Goal: Task Accomplishment & Management: Use online tool/utility

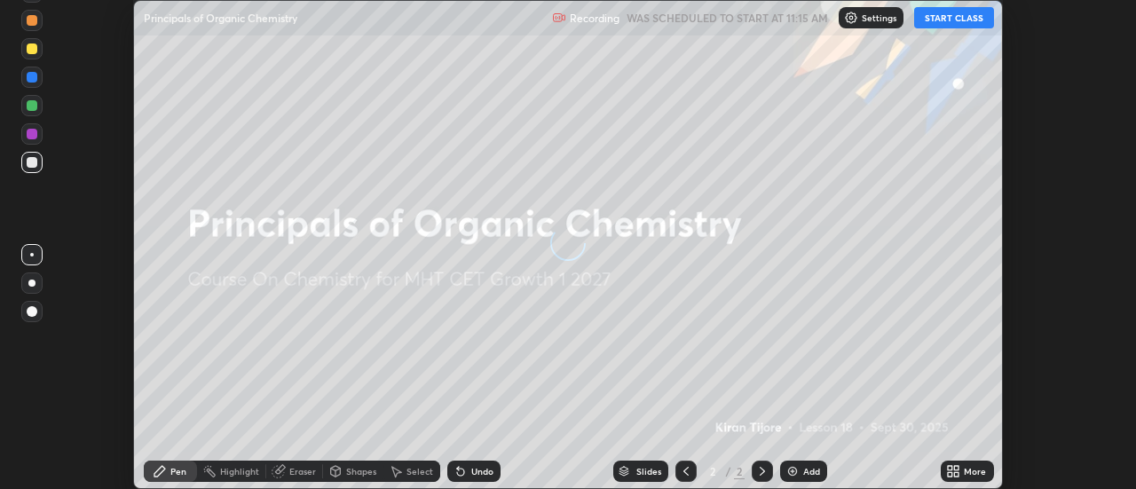
scroll to position [489, 1135]
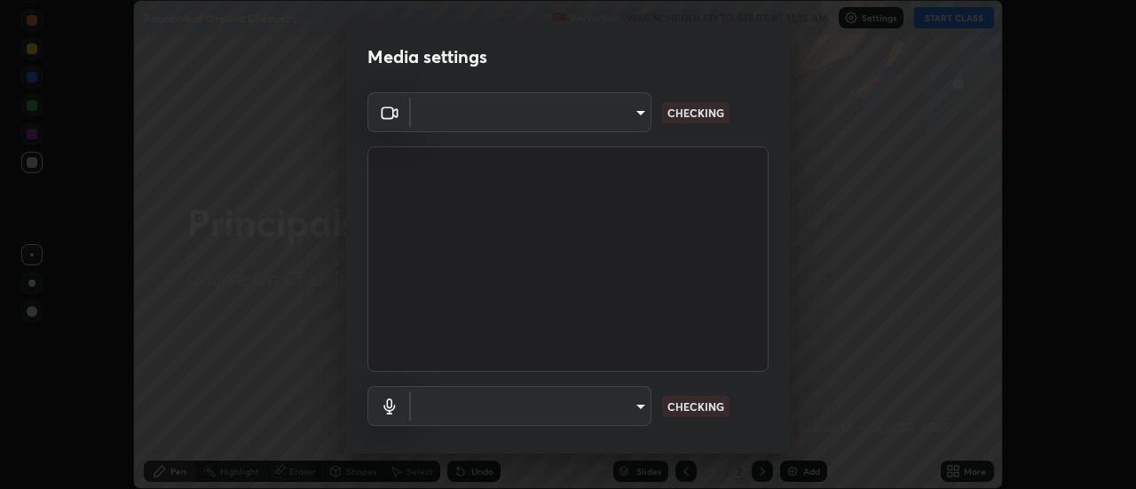
type input "3fb0db9b948ee014c865c74d3d253d8b81db7a3fe99a51a232c6435469281ce5"
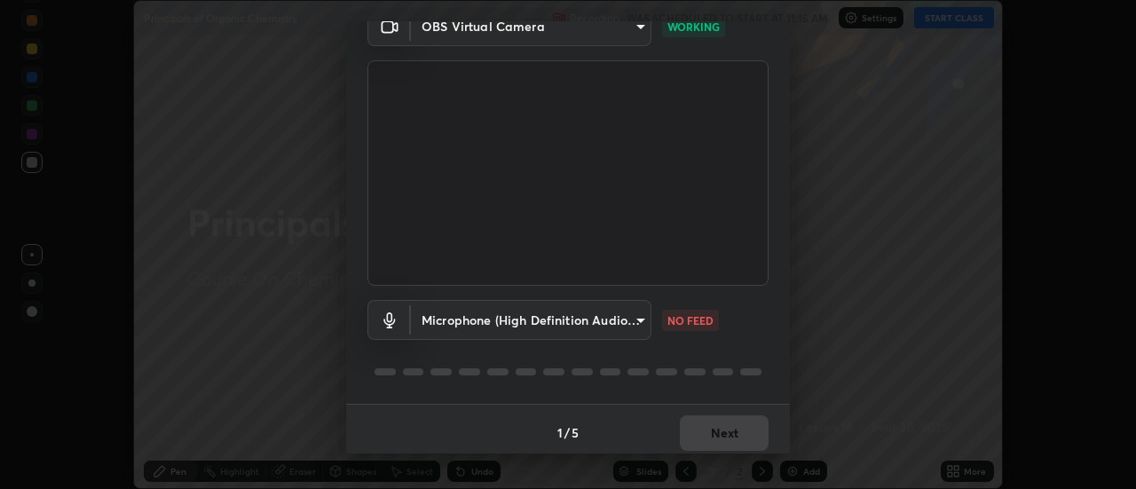
scroll to position [93, 0]
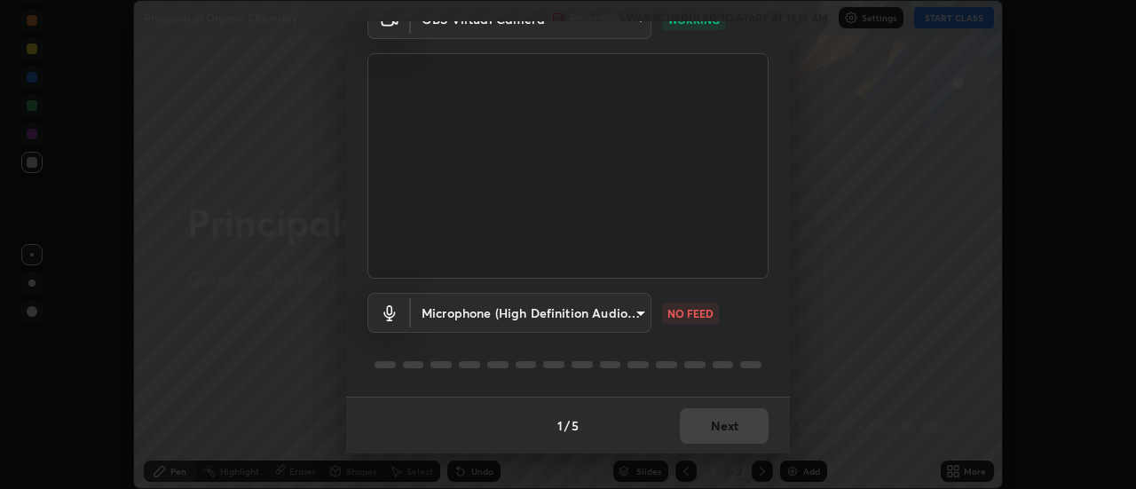
click at [627, 314] on body "Erase all Principals of Organic Chemistry Recording WAS SCHEDULED TO START AT 1…" at bounding box center [568, 244] width 1136 height 489
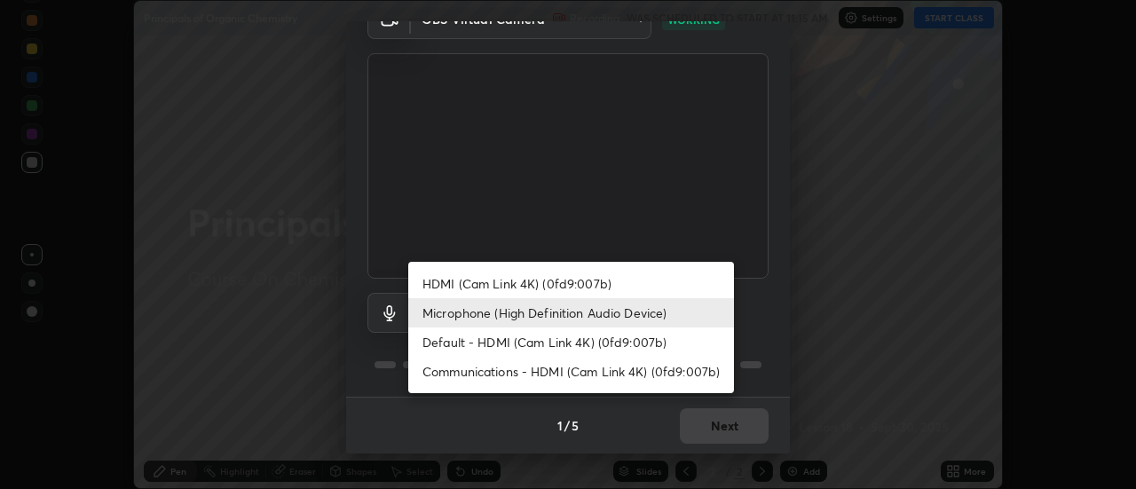
click at [598, 360] on li "Communications - HDMI (Cam Link 4K) (0fd9:007b)" at bounding box center [571, 371] width 326 height 29
type input "communications"
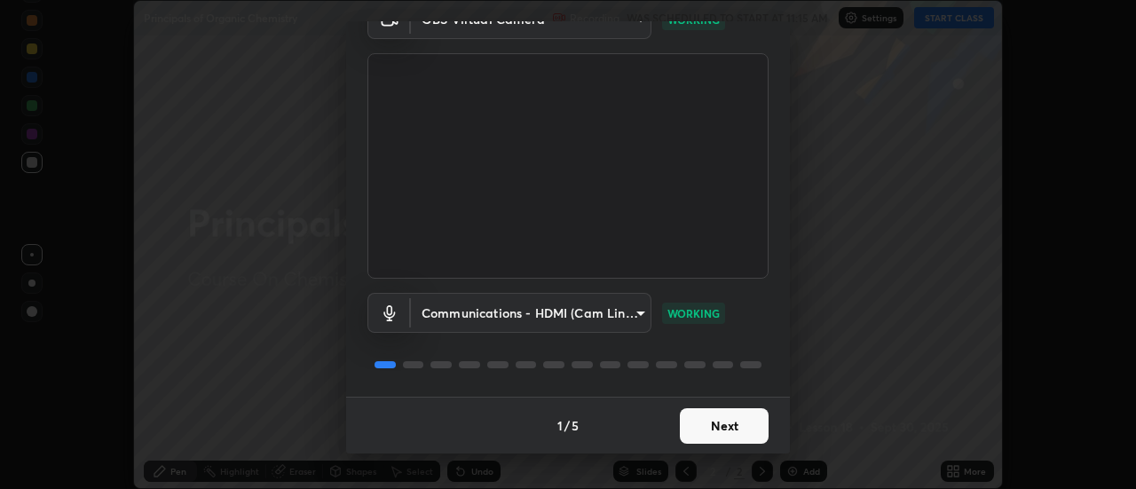
click at [717, 424] on button "Next" at bounding box center [724, 426] width 89 height 36
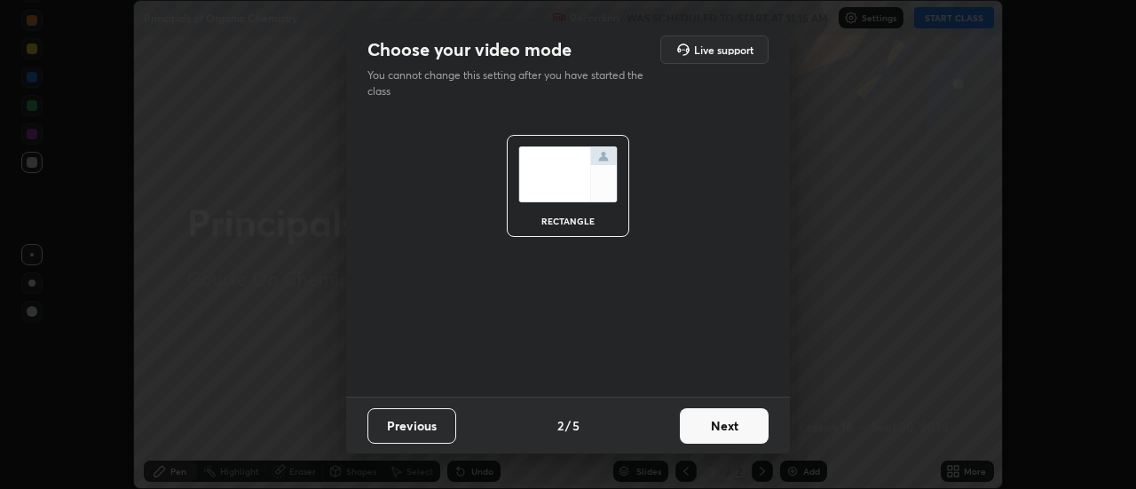
scroll to position [0, 0]
click at [724, 425] on button "Next" at bounding box center [724, 426] width 89 height 36
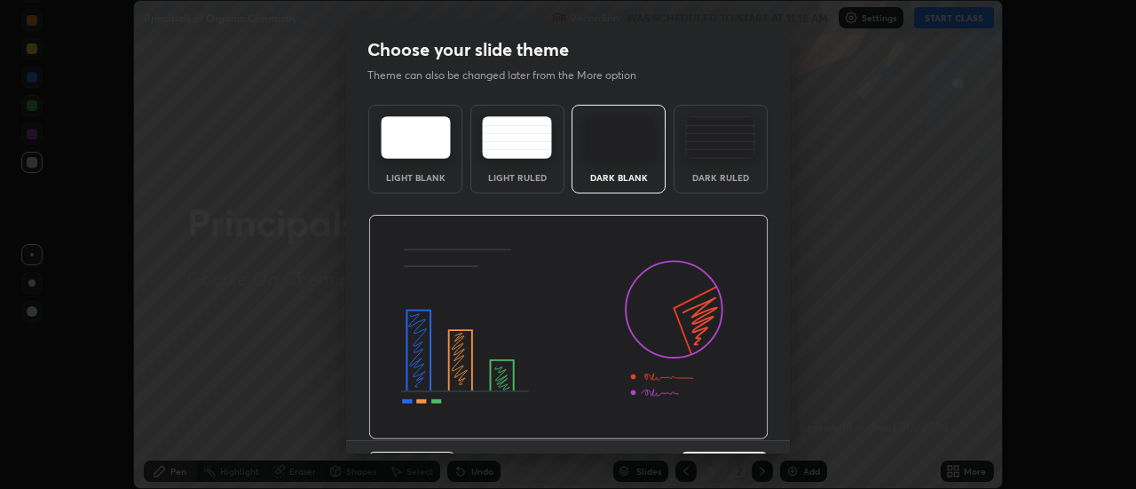
click at [739, 173] on div "Dark Ruled" at bounding box center [720, 177] width 71 height 9
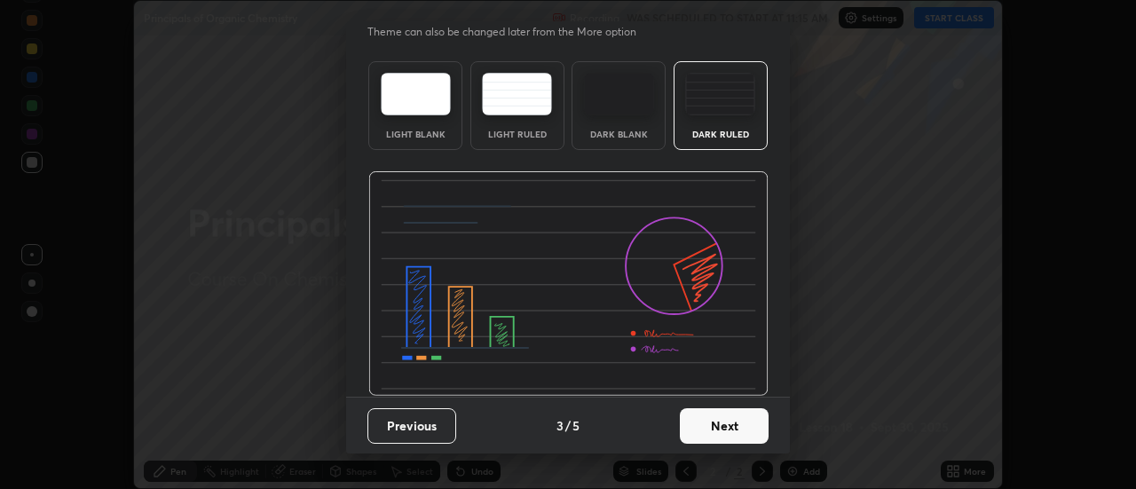
click at [738, 424] on button "Next" at bounding box center [724, 426] width 89 height 36
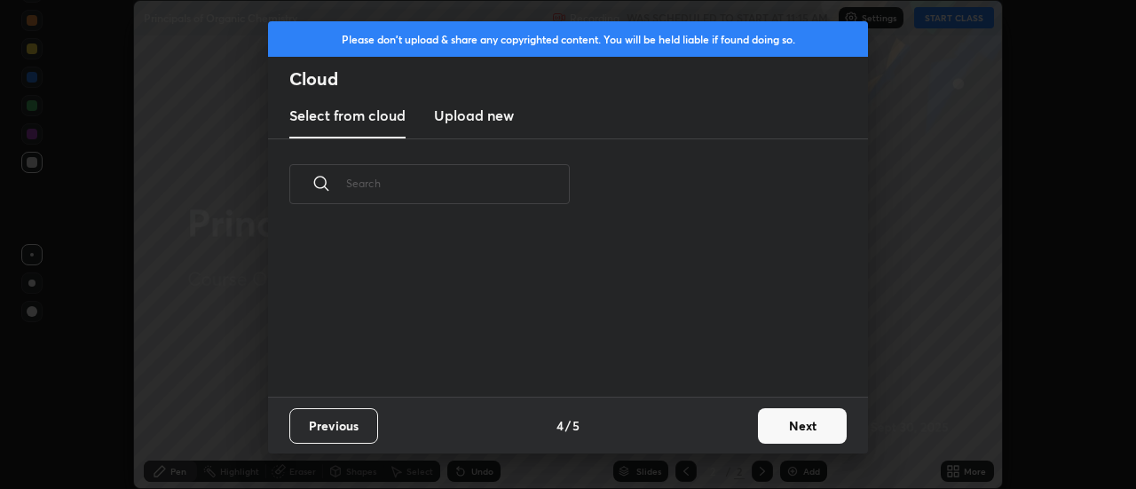
click at [769, 420] on button "Next" at bounding box center [802, 426] width 89 height 36
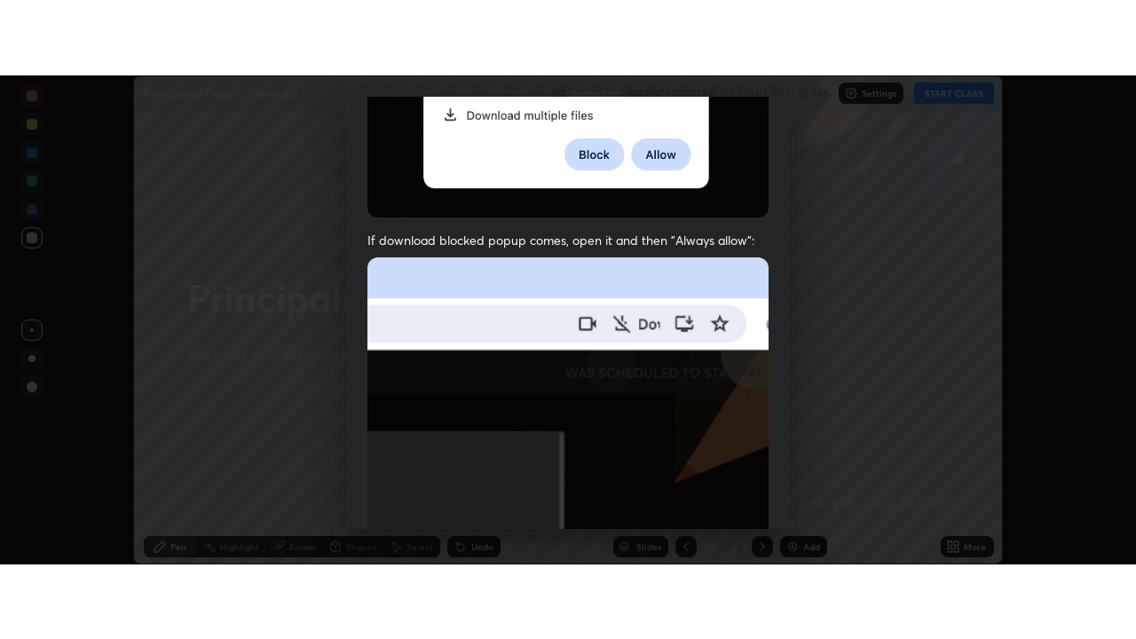
scroll to position [455, 0]
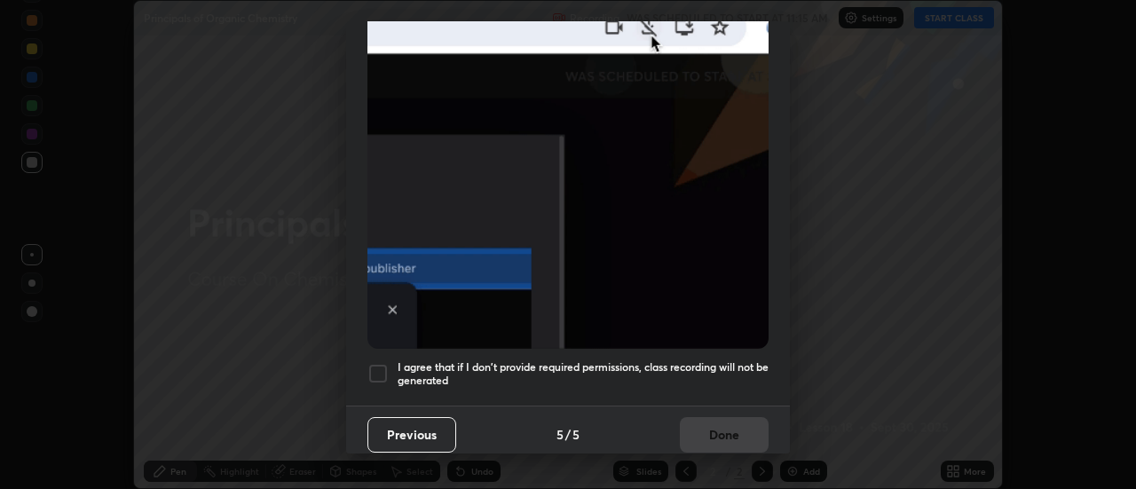
click at [716, 377] on h5 "I agree that if I don't provide required permissions, class recording will not …" at bounding box center [583, 374] width 371 height 28
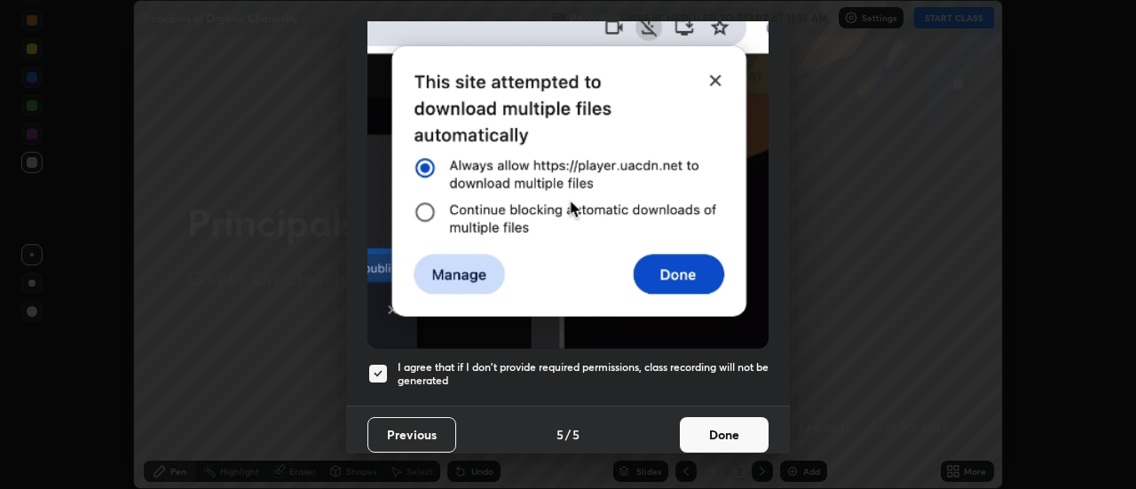
click at [726, 426] on button "Done" at bounding box center [724, 435] width 89 height 36
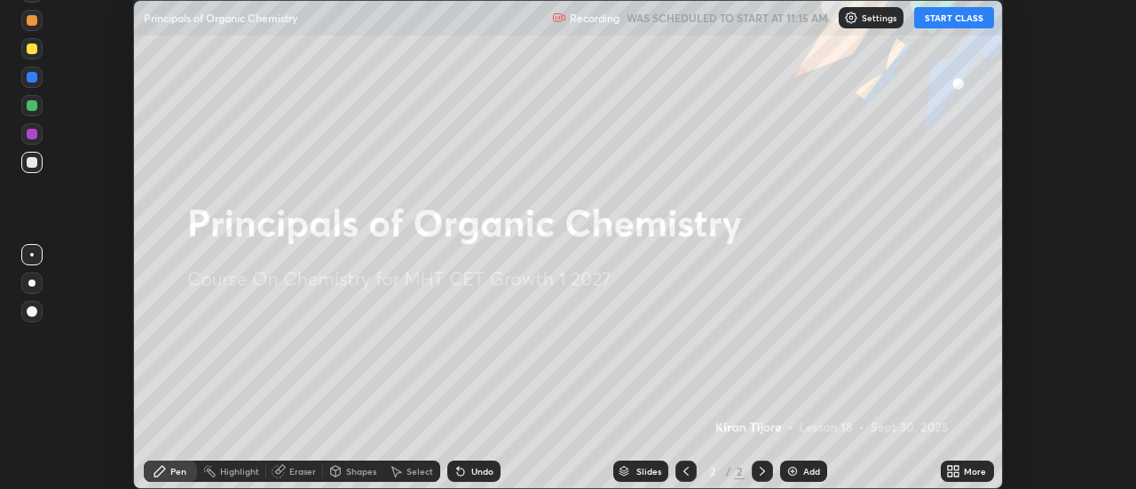
click at [958, 16] on button "START CLASS" at bounding box center [954, 17] width 80 height 21
click at [951, 463] on div "More" at bounding box center [967, 471] width 53 height 21
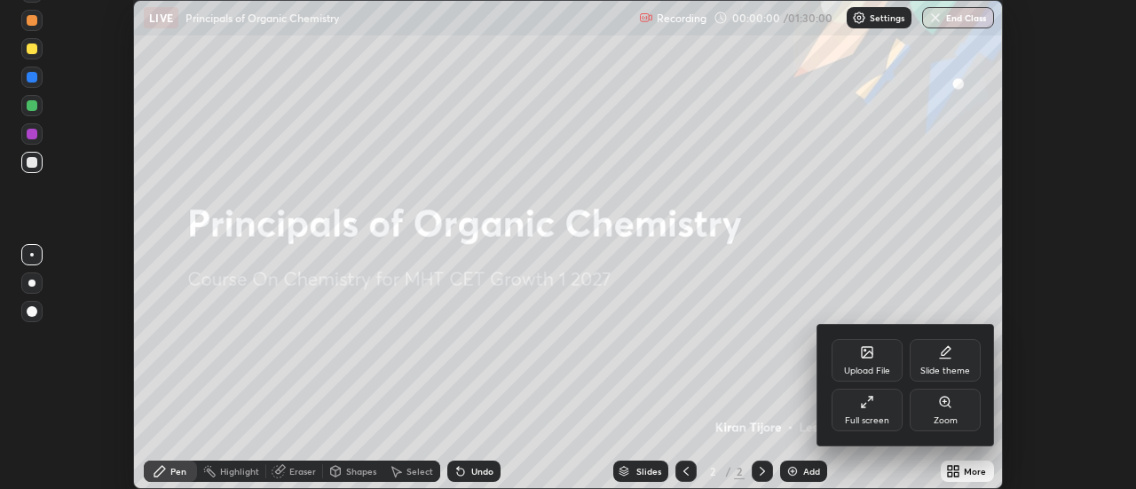
click at [885, 407] on div "Full screen" at bounding box center [867, 410] width 71 height 43
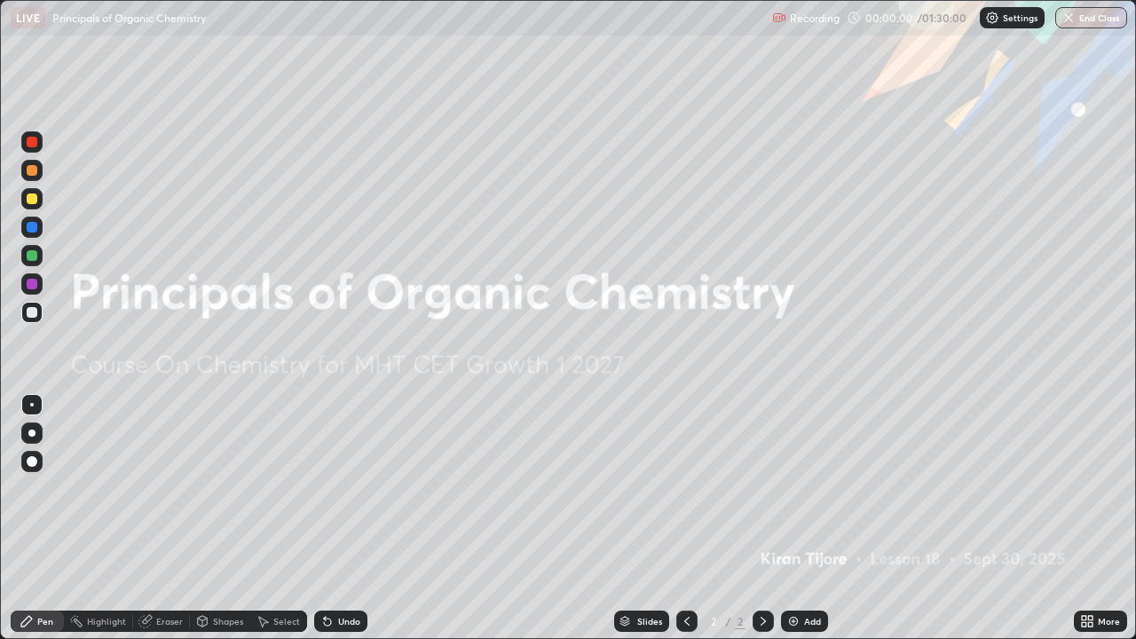
scroll to position [639, 1136]
click at [793, 488] on img at bounding box center [793, 621] width 14 height 14
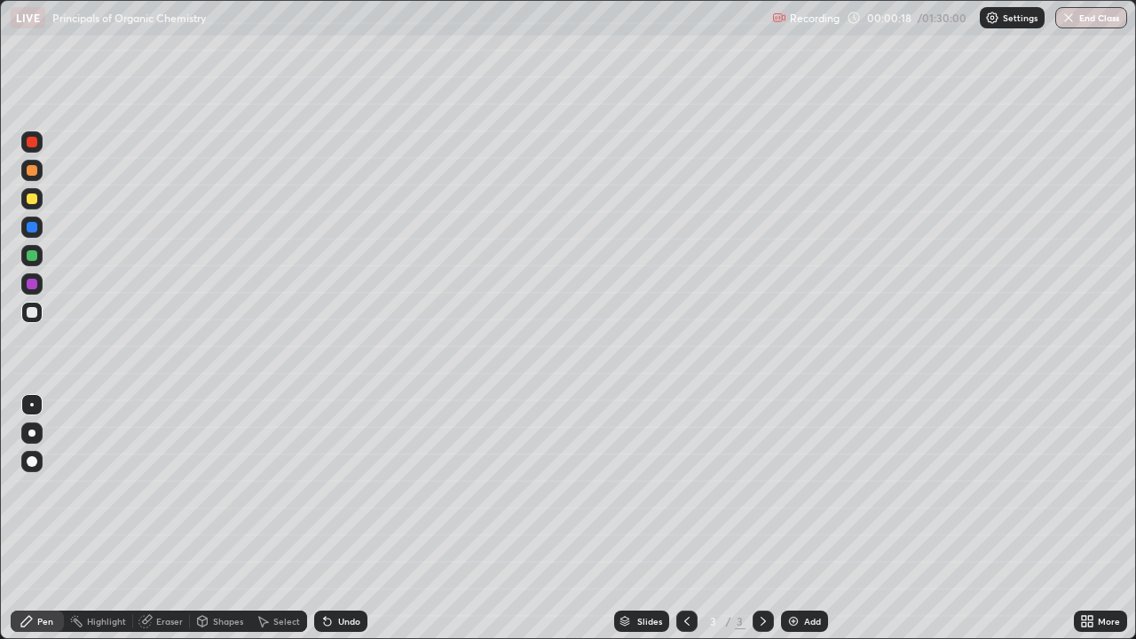
click at [35, 202] on div at bounding box center [32, 198] width 11 height 11
click at [36, 312] on div at bounding box center [32, 312] width 11 height 11
click at [175, 488] on div "Eraser" at bounding box center [169, 621] width 27 height 9
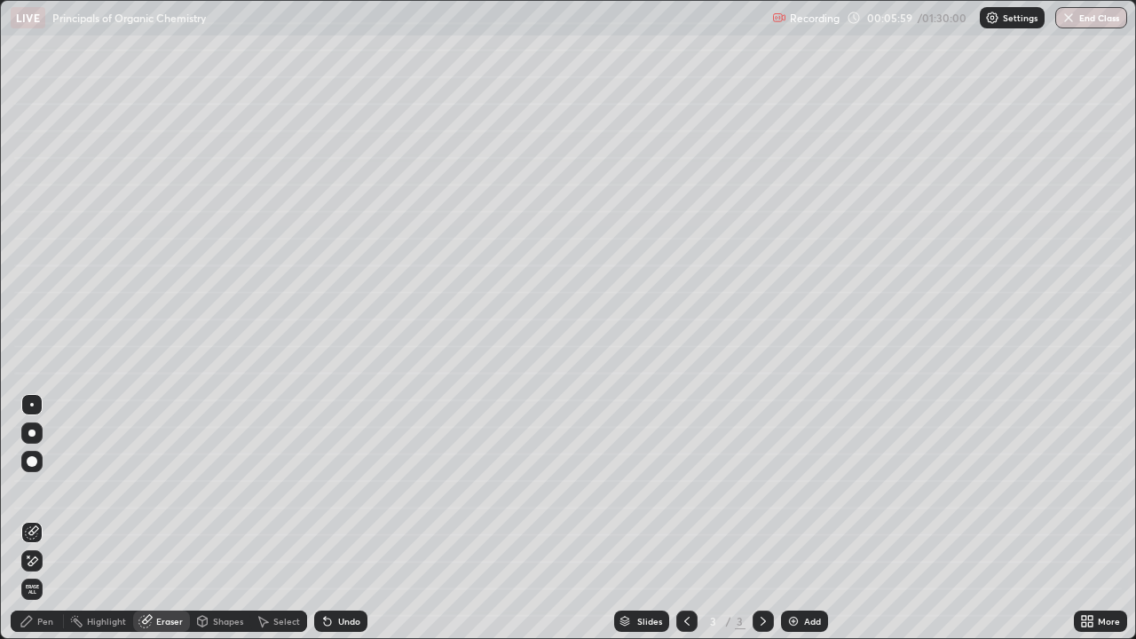
click at [49, 488] on div "Pen" at bounding box center [45, 621] width 16 height 9
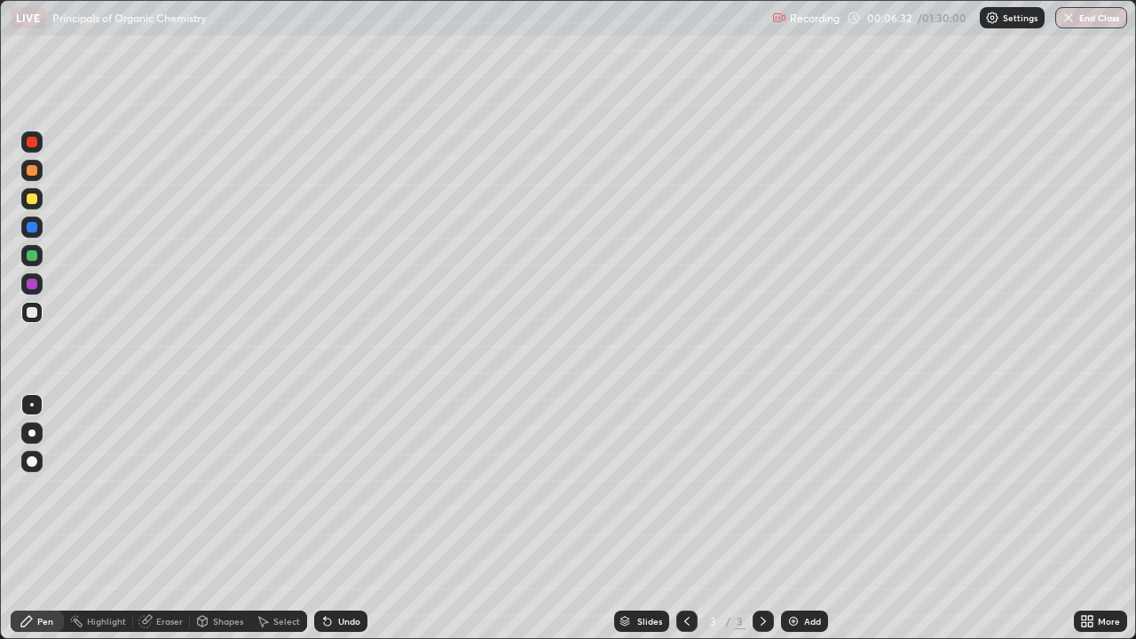
click at [173, 488] on div "Eraser" at bounding box center [161, 621] width 57 height 21
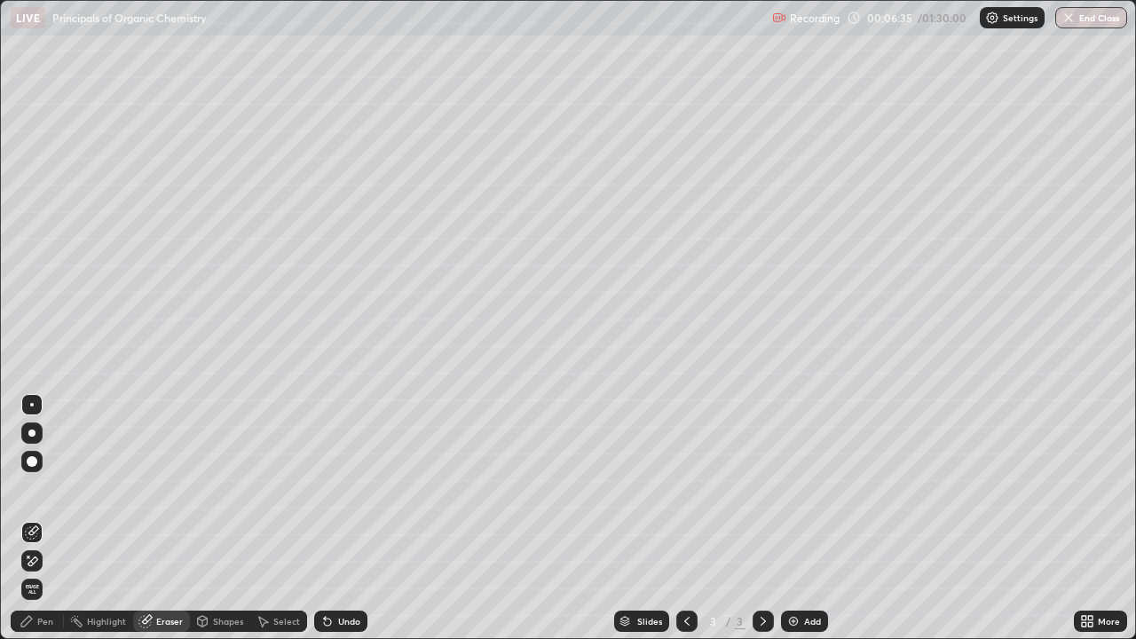
click at [47, 488] on div "Pen" at bounding box center [45, 621] width 16 height 9
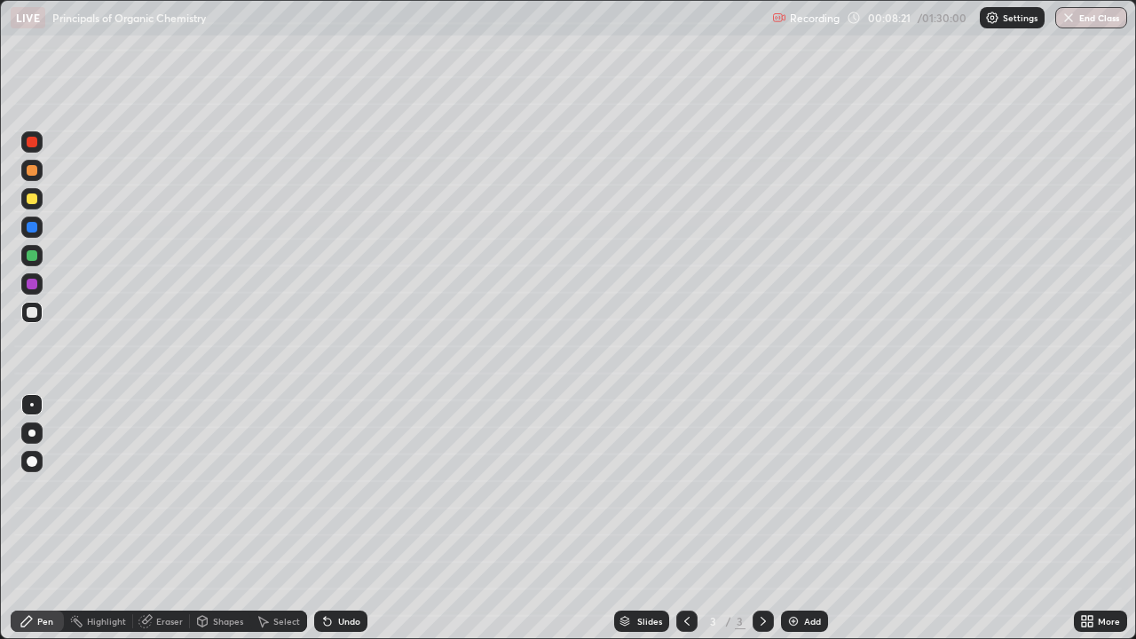
click at [793, 488] on img at bounding box center [793, 621] width 14 height 14
click at [34, 198] on div at bounding box center [32, 198] width 11 height 11
click at [36, 312] on div at bounding box center [32, 312] width 11 height 11
click at [334, 488] on div "Undo" at bounding box center [340, 621] width 53 height 21
click at [336, 488] on div "Undo" at bounding box center [337, 622] width 60 height 36
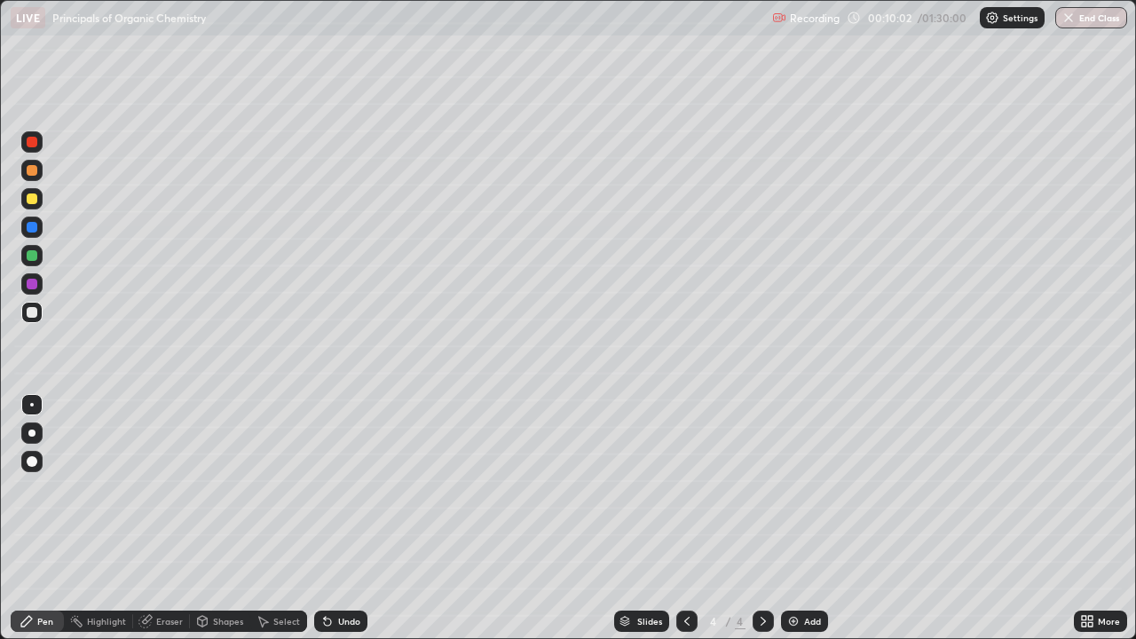
click at [336, 488] on div "Undo" at bounding box center [337, 622] width 60 height 36
click at [333, 488] on div "Undo" at bounding box center [337, 622] width 60 height 36
click at [799, 488] on img at bounding box center [793, 621] width 14 height 14
click at [36, 197] on div at bounding box center [32, 198] width 11 height 11
click at [43, 309] on div at bounding box center [32, 312] width 28 height 28
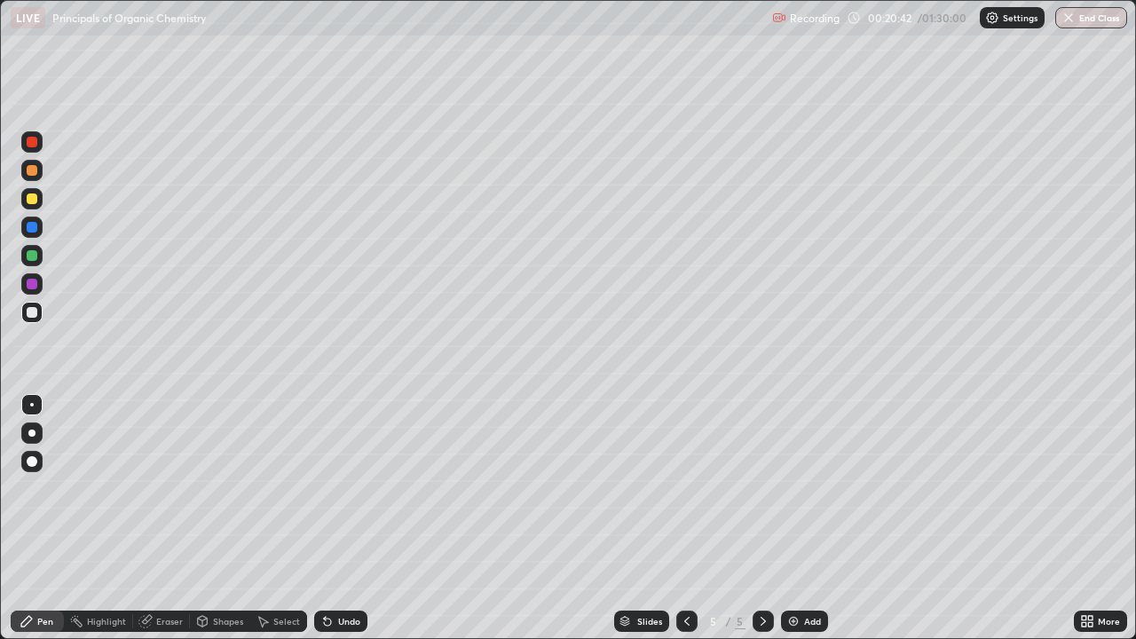
click at [336, 488] on div "Undo" at bounding box center [340, 621] width 53 height 21
click at [338, 488] on div "Undo" at bounding box center [349, 621] width 22 height 9
click at [884, 488] on div "Slides 5 / 5 Add" at bounding box center [720, 622] width 707 height 36
click at [178, 488] on div "Eraser" at bounding box center [169, 621] width 27 height 9
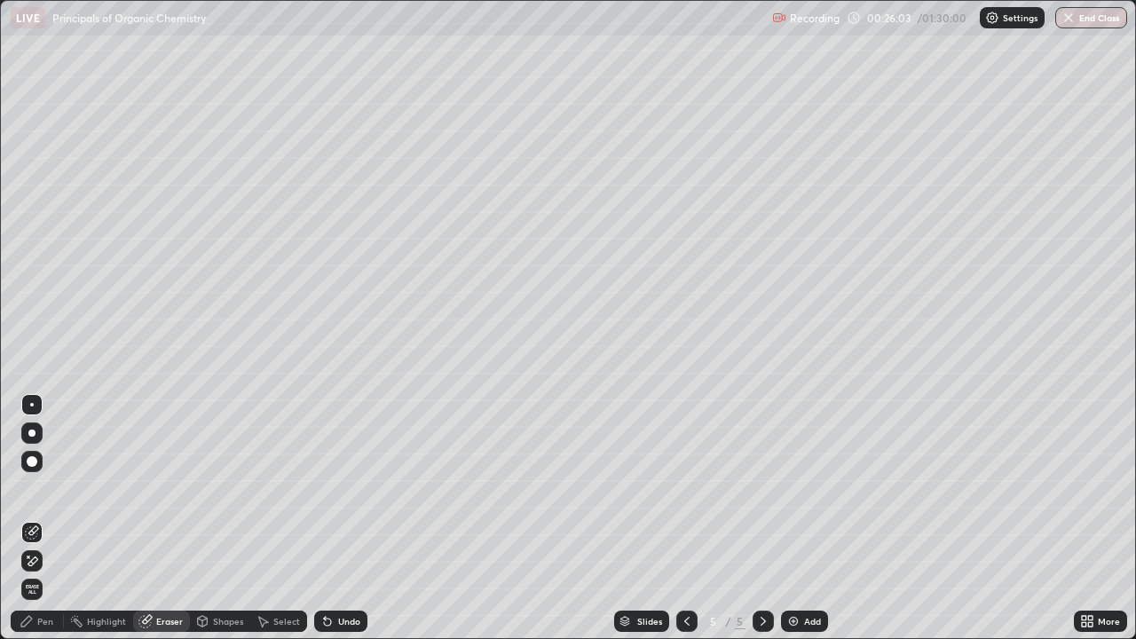
click at [53, 488] on div "Pen" at bounding box center [37, 621] width 53 height 21
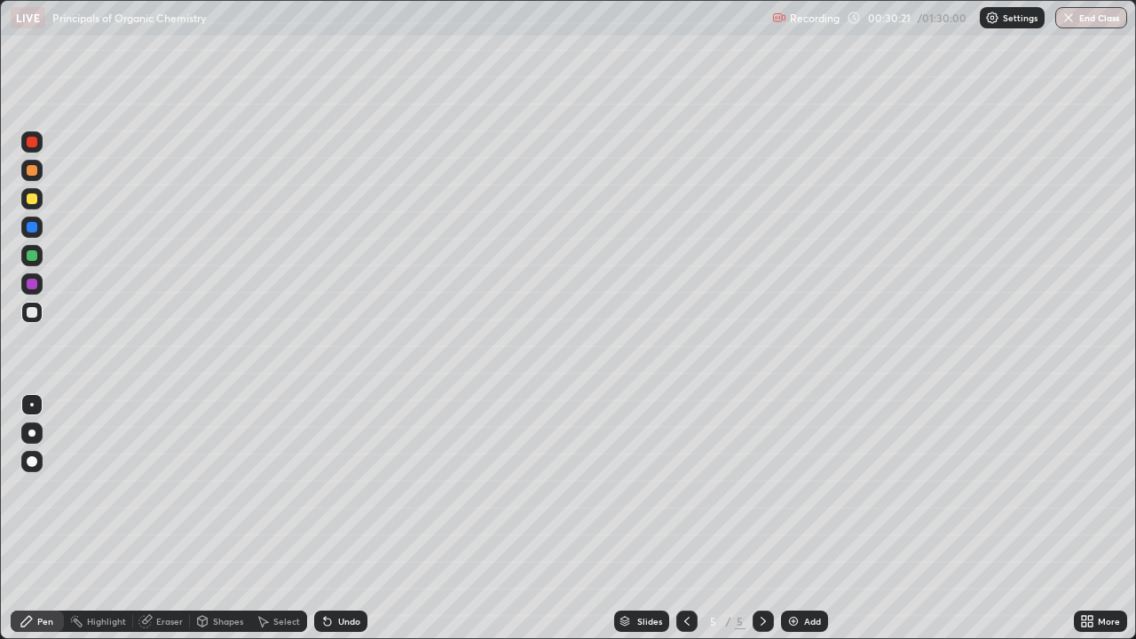
click at [33, 201] on div at bounding box center [32, 198] width 11 height 11
click at [38, 310] on div at bounding box center [31, 312] width 21 height 21
click at [324, 488] on icon at bounding box center [327, 622] width 7 height 7
click at [162, 488] on div "Eraser" at bounding box center [169, 621] width 27 height 9
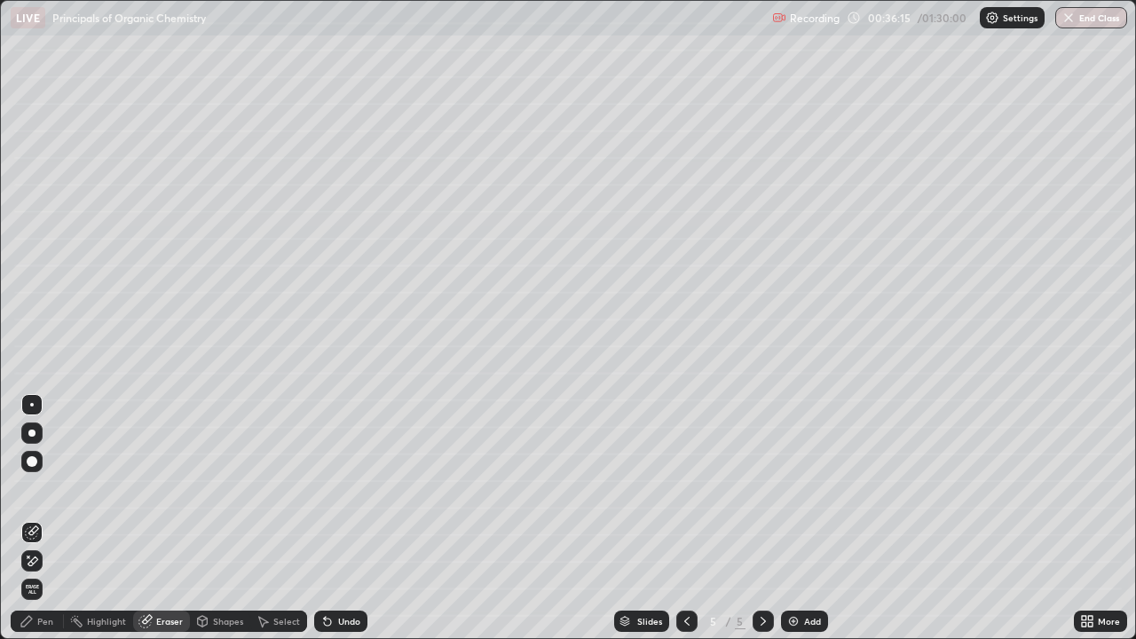
click at [173, 488] on div "Eraser" at bounding box center [169, 621] width 27 height 9
click at [44, 488] on div "Pen" at bounding box center [45, 621] width 16 height 9
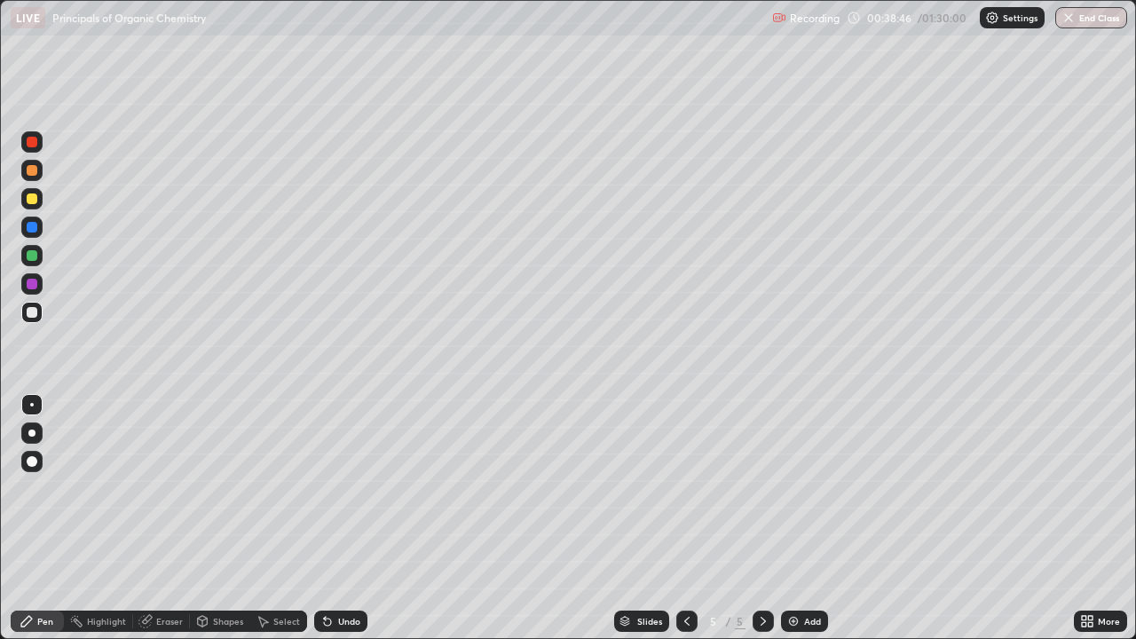
click at [787, 488] on img at bounding box center [793, 621] width 14 height 14
click at [155, 488] on div "Eraser" at bounding box center [161, 622] width 57 height 36
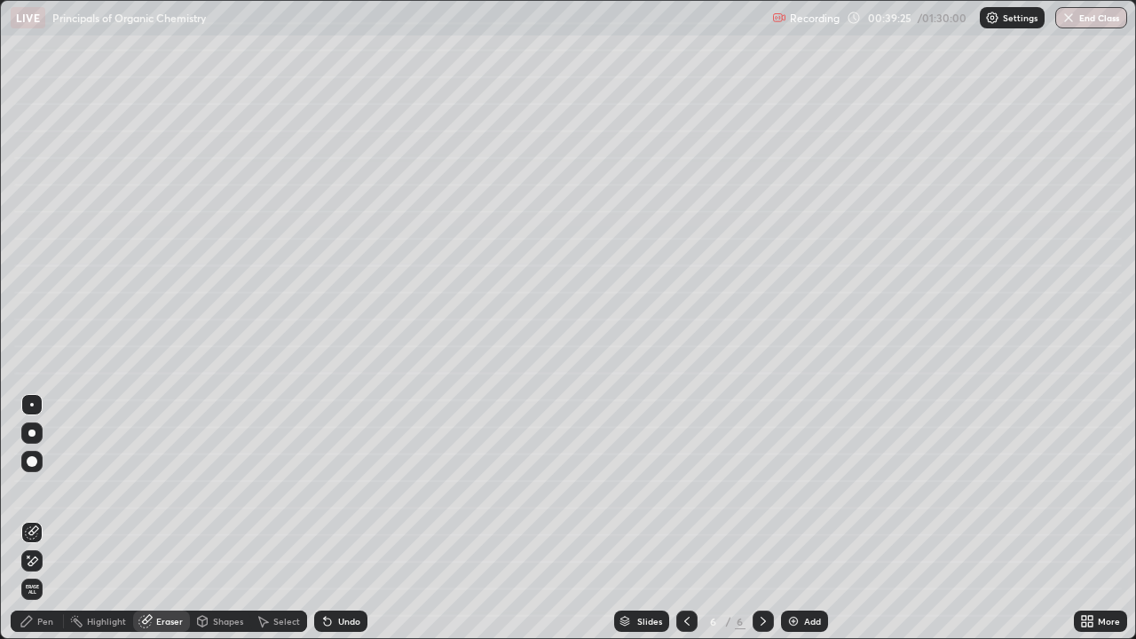
click at [51, 488] on div "Pen" at bounding box center [45, 621] width 16 height 9
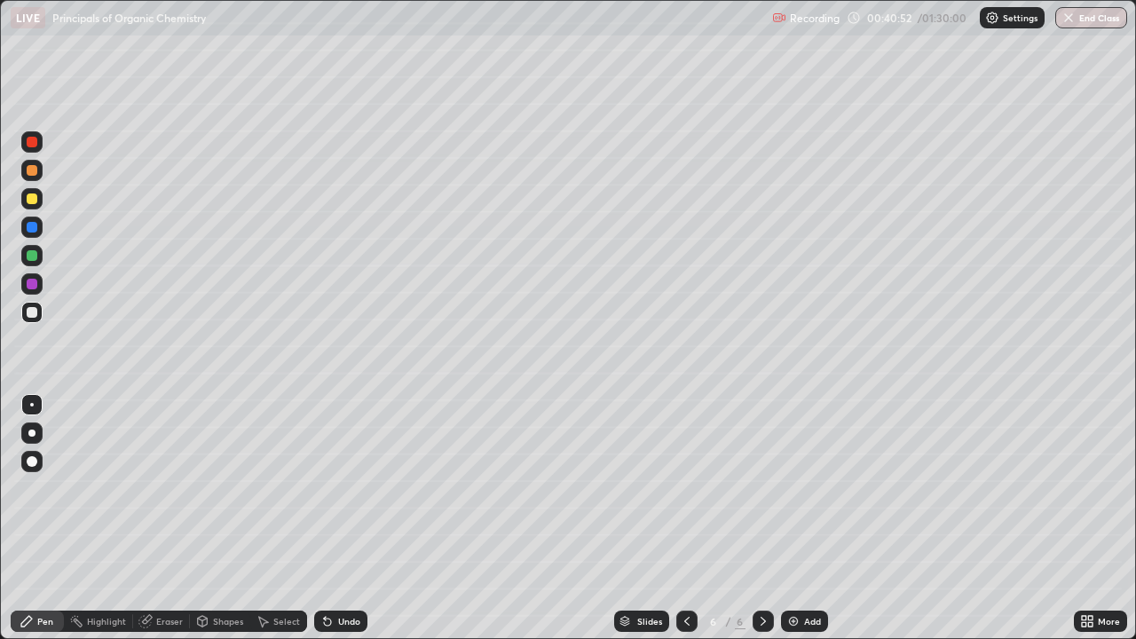
click at [16, 488] on div "Pen" at bounding box center [37, 621] width 53 height 21
click at [324, 488] on icon at bounding box center [327, 621] width 14 height 14
click at [333, 488] on div "Undo" at bounding box center [340, 621] width 53 height 21
click at [325, 488] on icon at bounding box center [327, 622] width 7 height 7
click at [324, 488] on icon at bounding box center [325, 618] width 2 height 2
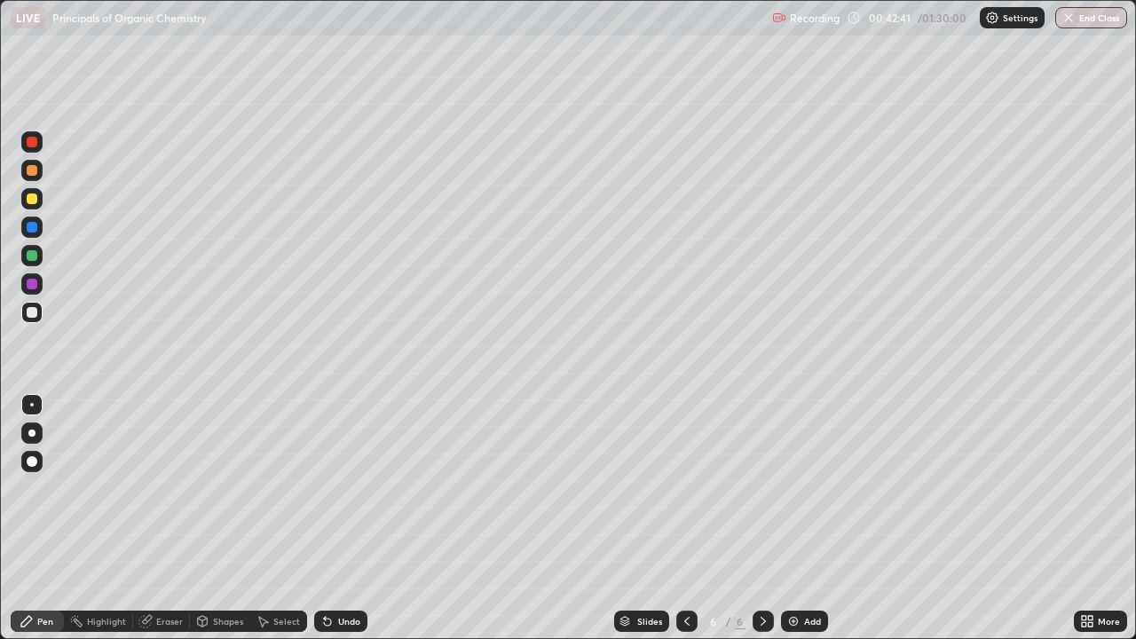
click at [789, 488] on div "Add" at bounding box center [804, 621] width 47 height 21
click at [32, 199] on div at bounding box center [32, 198] width 11 height 11
click at [179, 488] on div "Eraser" at bounding box center [169, 621] width 27 height 9
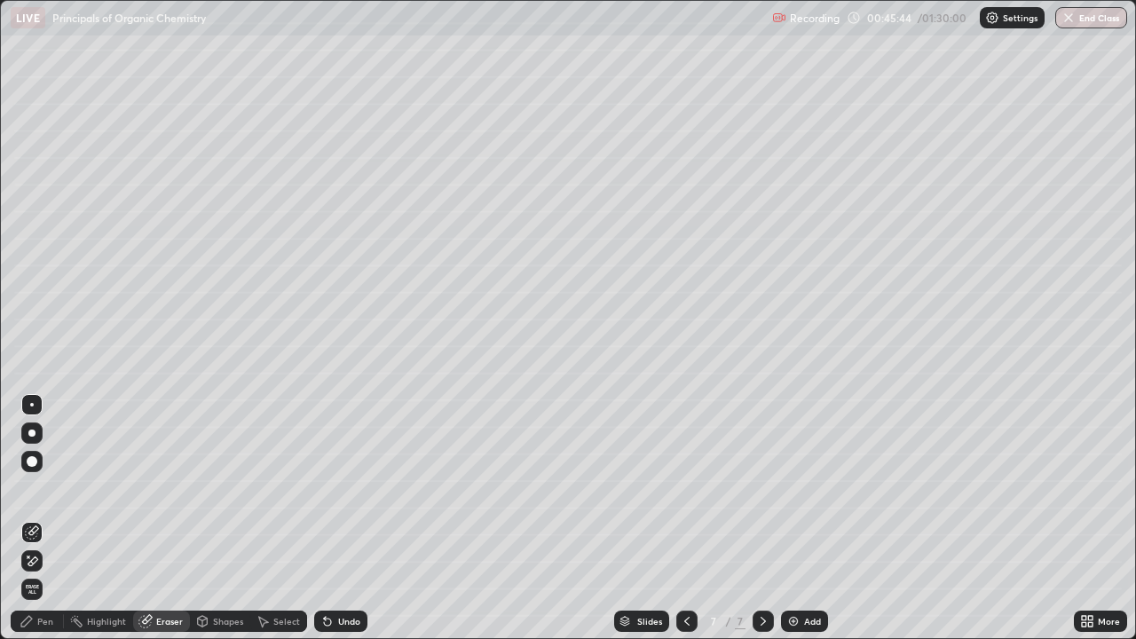
click at [56, 488] on div "Pen" at bounding box center [37, 621] width 53 height 21
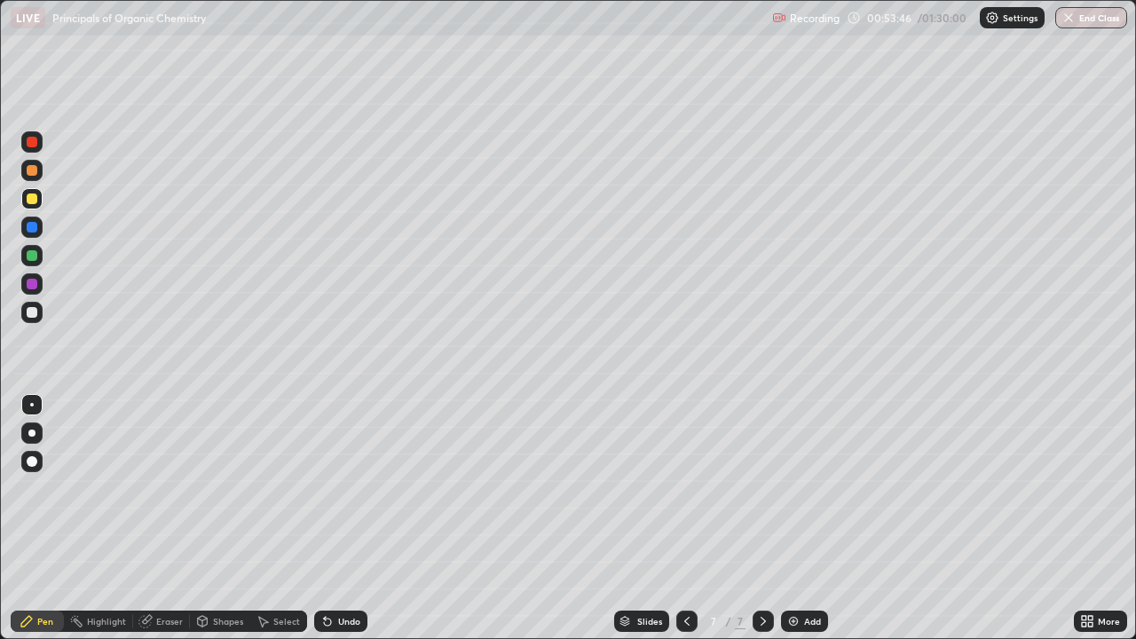
click at [809, 488] on div "Add" at bounding box center [812, 621] width 17 height 9
click at [38, 282] on div at bounding box center [31, 283] width 21 height 21
click at [36, 145] on div at bounding box center [32, 142] width 11 height 11
click at [29, 173] on div at bounding box center [32, 170] width 11 height 11
click at [808, 488] on div "Add" at bounding box center [812, 621] width 17 height 9
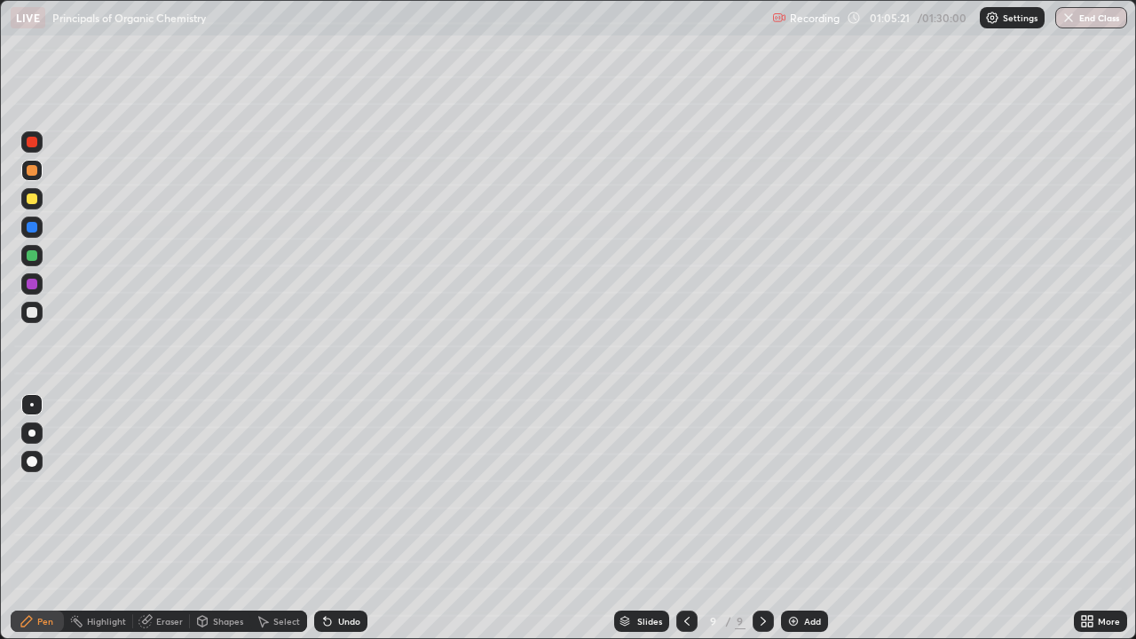
click at [36, 197] on div at bounding box center [32, 198] width 11 height 11
click at [801, 488] on div "Add" at bounding box center [804, 621] width 47 height 21
click at [684, 488] on icon at bounding box center [686, 621] width 14 height 14
click at [792, 488] on img at bounding box center [793, 621] width 14 height 14
click at [40, 312] on div at bounding box center [31, 312] width 21 height 21
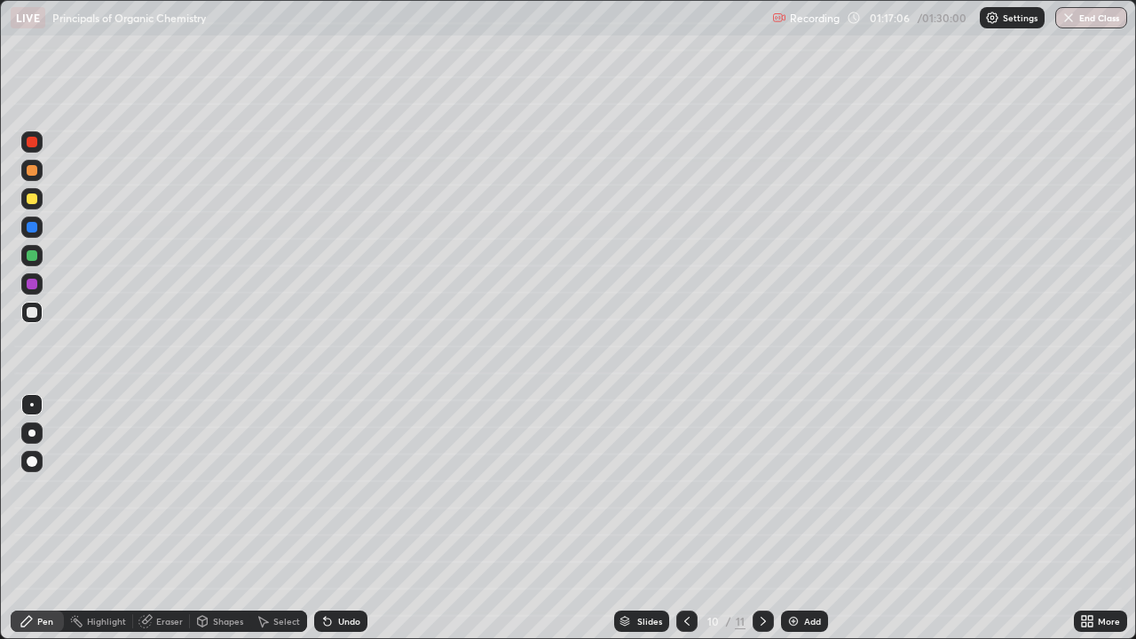
click at [36, 229] on div at bounding box center [32, 227] width 11 height 11
click at [36, 311] on div at bounding box center [32, 312] width 11 height 11
click at [586, 488] on div "Slides 10 / 11 Add" at bounding box center [720, 622] width 707 height 36
click at [51, 488] on div "Pen" at bounding box center [45, 621] width 16 height 9
click at [38, 141] on div at bounding box center [31, 141] width 21 height 21
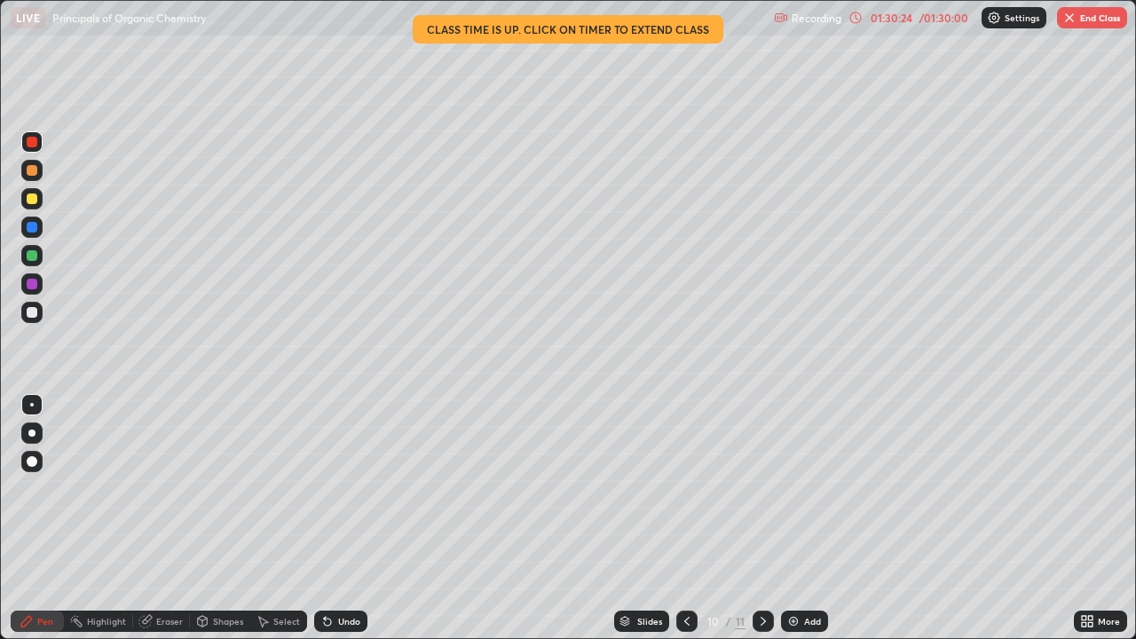
click at [1077, 18] on button "End Class" at bounding box center [1092, 17] width 70 height 21
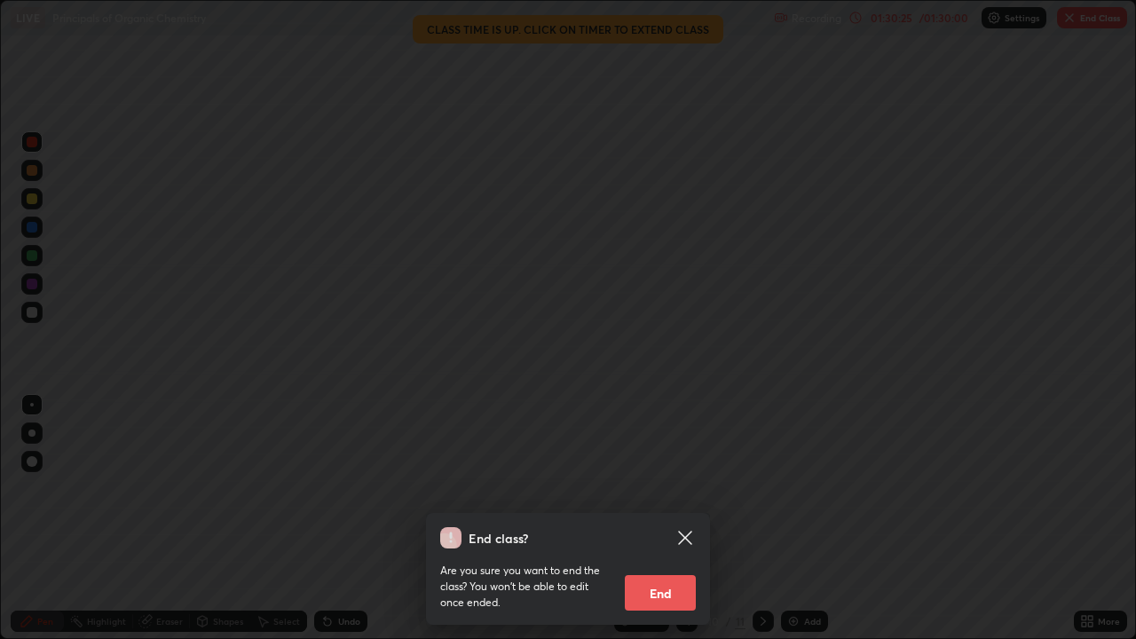
click at [667, 488] on button "End" at bounding box center [660, 593] width 71 height 36
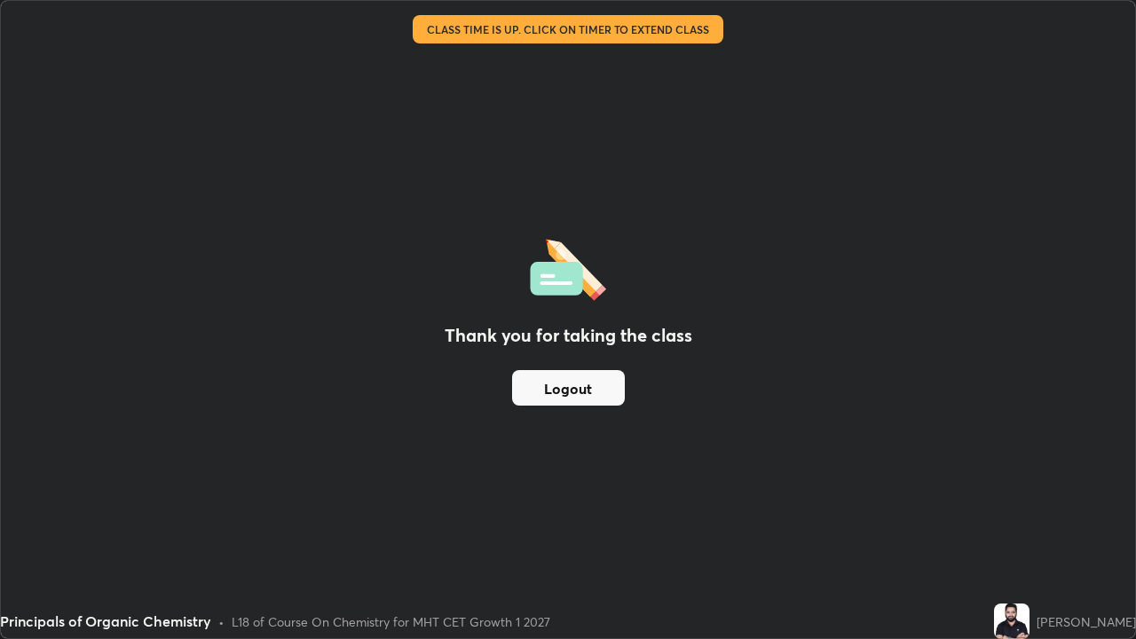
click at [599, 378] on button "Logout" at bounding box center [568, 388] width 113 height 36
